Goal: Task Accomplishment & Management: Complete application form

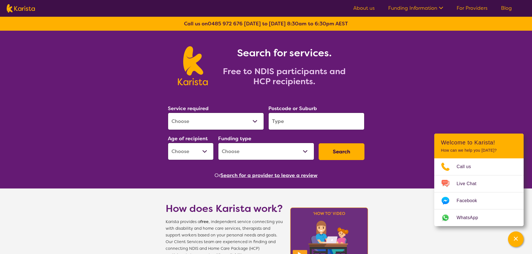
click at [470, 6] on link "For Providers" at bounding box center [472, 8] width 31 height 7
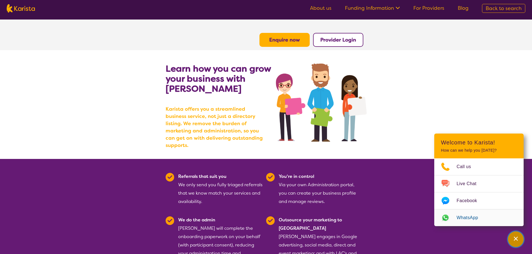
drag, startPoint x: 514, startPoint y: 238, endPoint x: 488, endPoint y: 223, distance: 30.7
click at [514, 238] on icon "Channel Menu" at bounding box center [516, 239] width 6 height 6
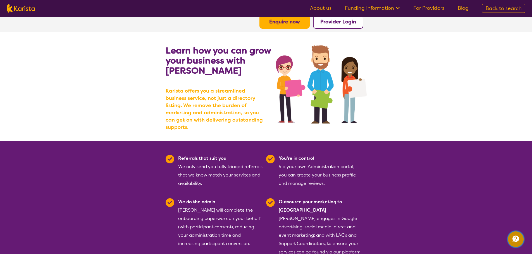
scroll to position [28, 0]
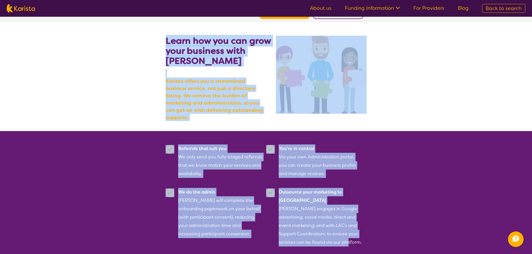
drag, startPoint x: 162, startPoint y: 38, endPoint x: 326, endPoint y: 205, distance: 234.0
copy section "Learn how you can grow your business with [PERSON_NAME] [PERSON_NAME] offers yo…"
click at [424, 120] on section "Learn how you can grow your business with [PERSON_NAME] [PERSON_NAME] offers yo…" at bounding box center [266, 76] width 532 height 109
click at [390, 143] on section "Referrals that suit you We only send you fully triaged referrals that we know m…" at bounding box center [266, 212] width 532 height 163
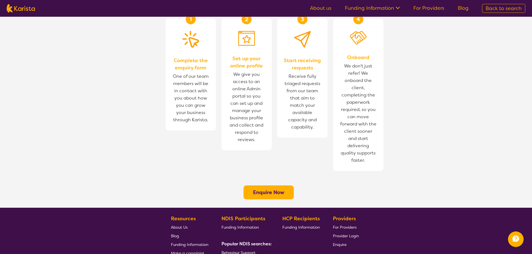
scroll to position [363, 0]
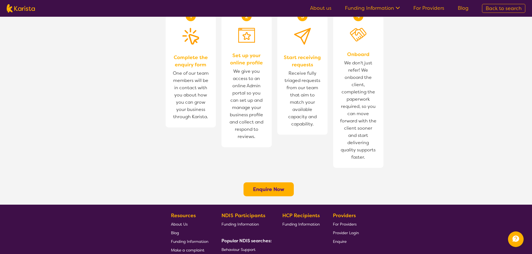
click at [273, 183] on button "Enquire Now" at bounding box center [269, 190] width 50 height 14
click at [276, 186] on b "Enquire Now" at bounding box center [268, 189] width 31 height 7
